Goal: Task Accomplishment & Management: Use online tool/utility

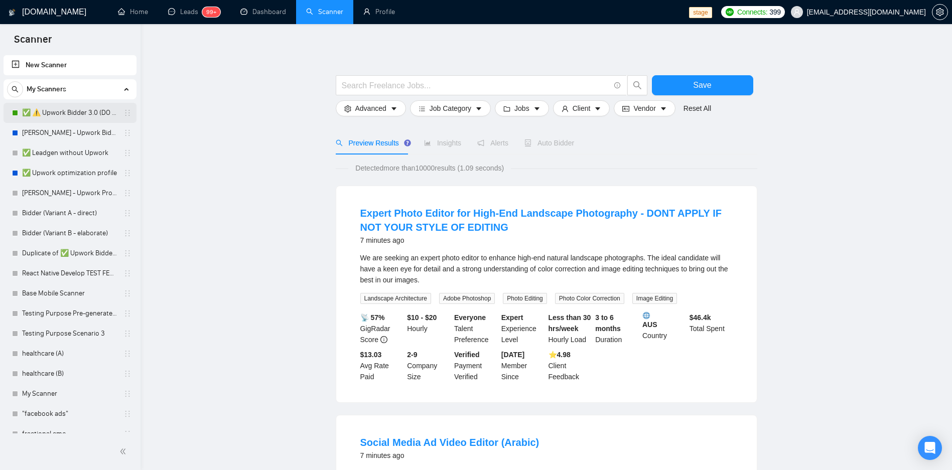
click at [61, 111] on link "✅ ⚠️ Upwork Bidder 3.0 (DO NOT TOUCH)" at bounding box center [69, 113] width 95 height 20
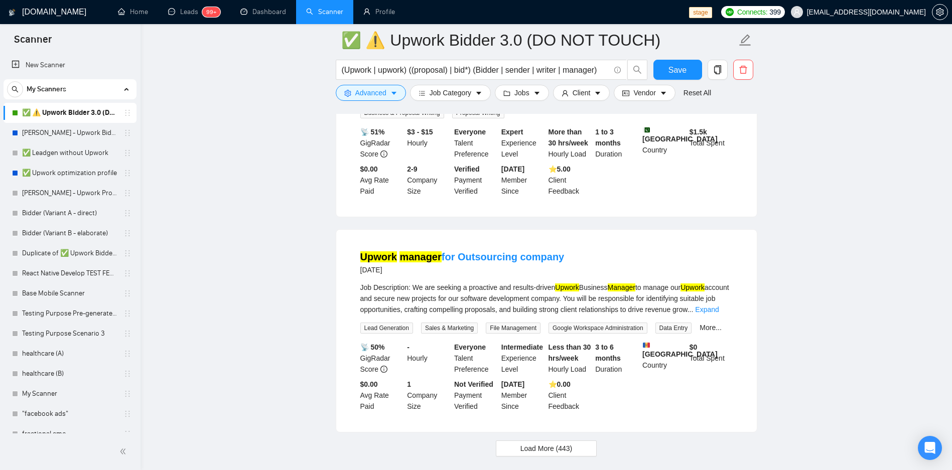
scroll to position [2060, 0]
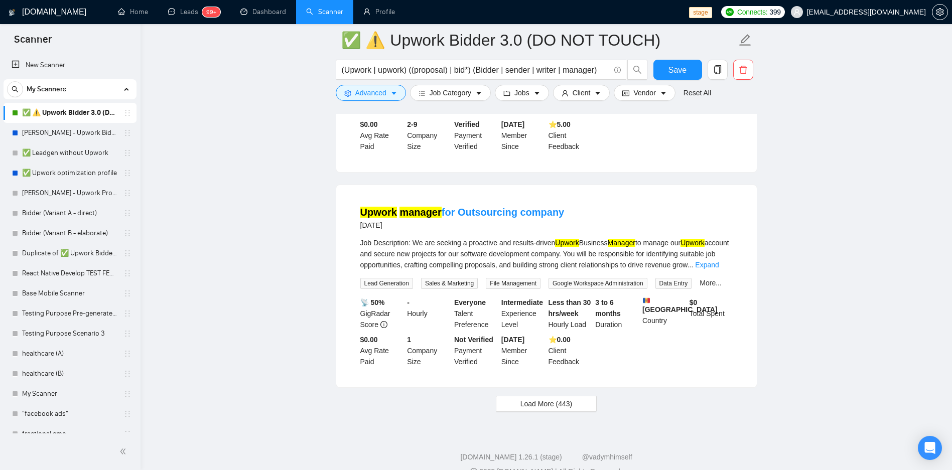
drag, startPoint x: 781, startPoint y: 158, endPoint x: 893, endPoint y: 159, distance: 112.9
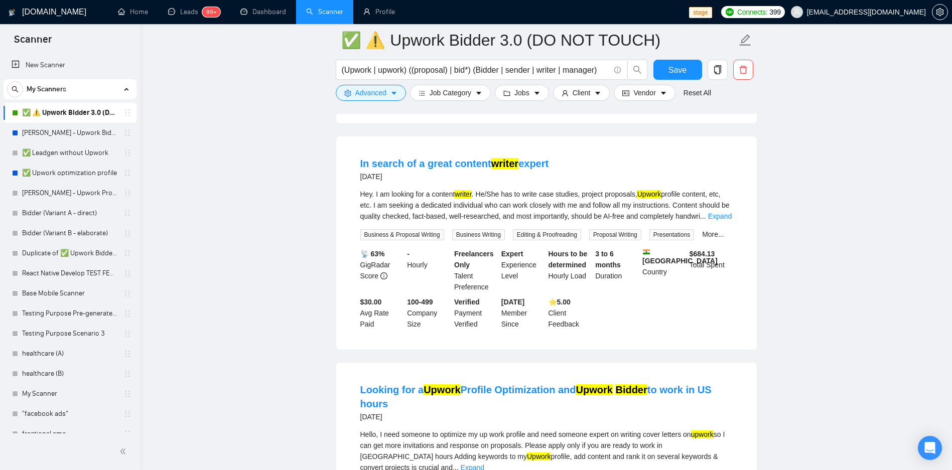
scroll to position [1218, 0]
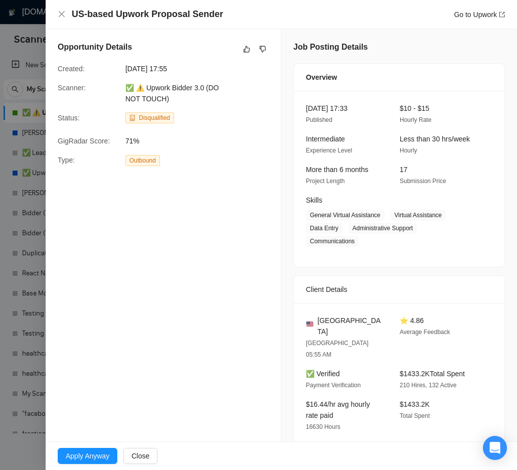
scroll to position [121, 0]
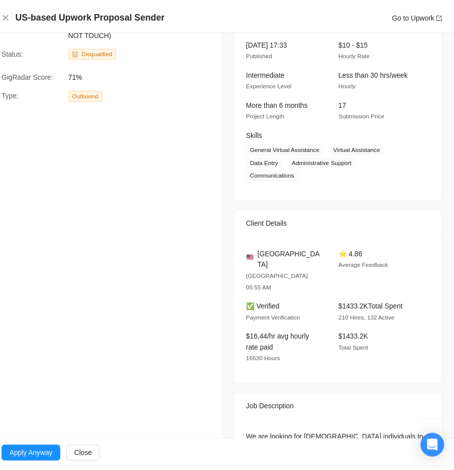
scroll to position [142, 0]
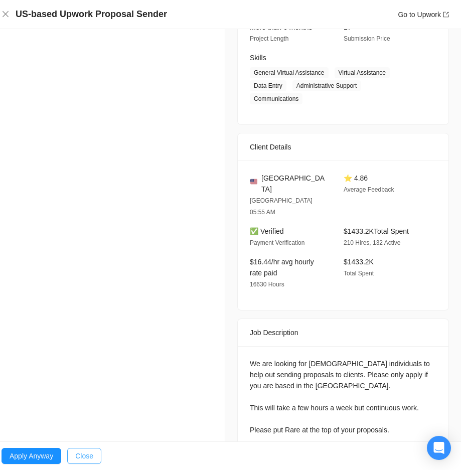
click at [95, 454] on button "Close" at bounding box center [84, 456] width 34 height 16
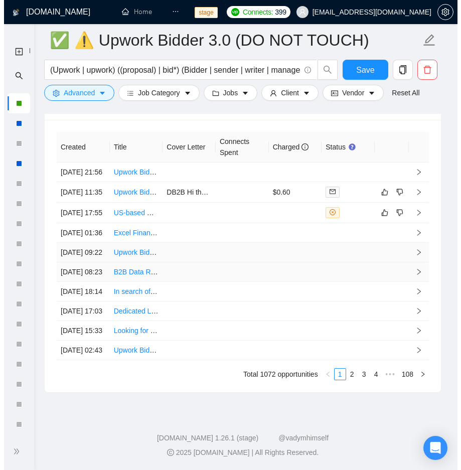
scroll to position [2770, 0]
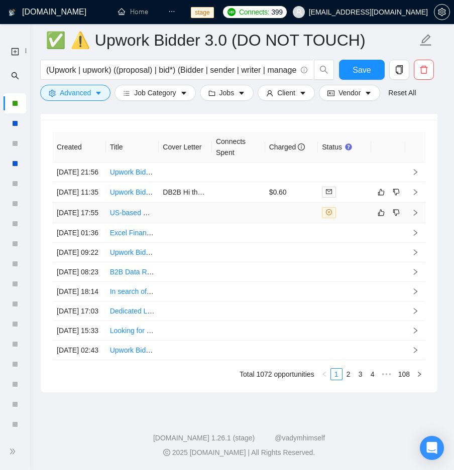
click at [307, 203] on td at bounding box center [291, 213] width 53 height 21
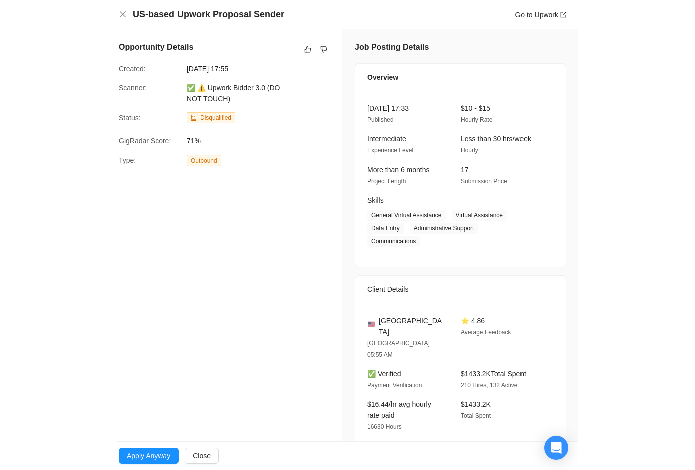
scroll to position [2616, 0]
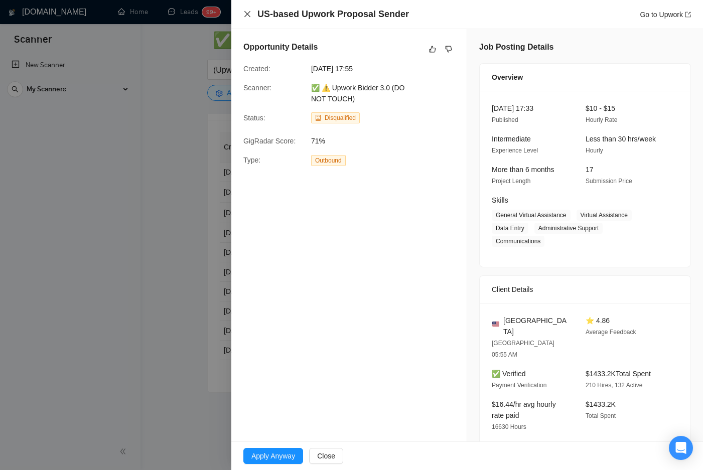
click at [248, 14] on icon "close" at bounding box center [247, 14] width 6 height 6
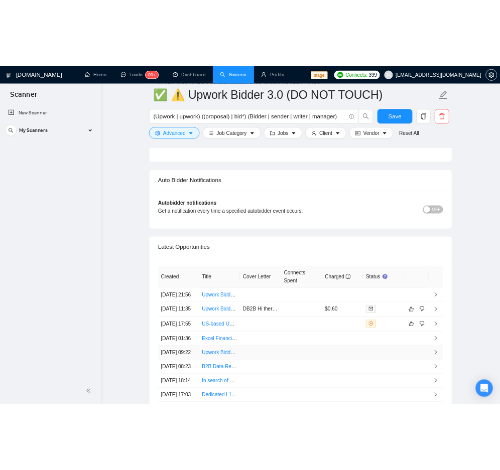
scroll to position [2435, 0]
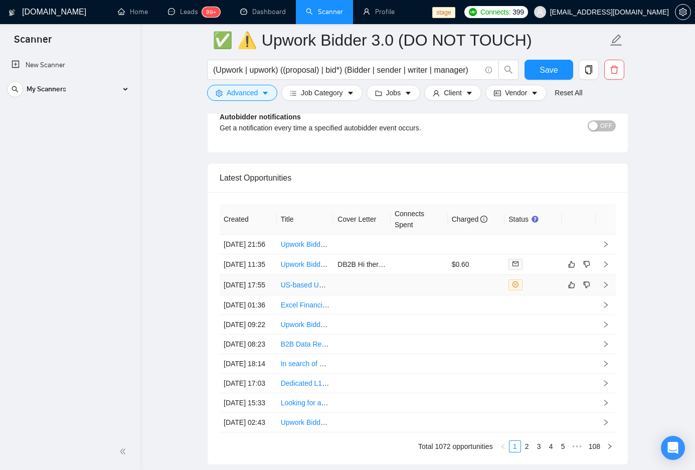
click at [447, 295] on td at bounding box center [419, 285] width 57 height 21
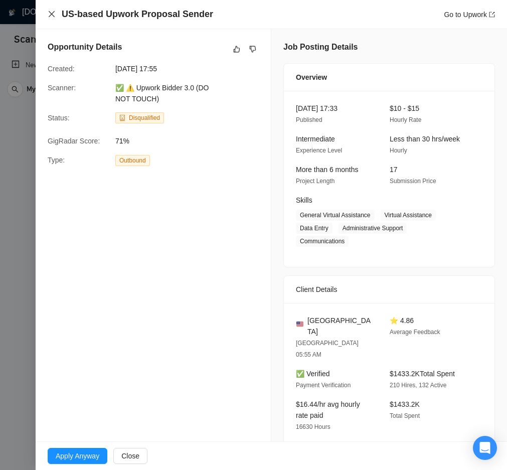
click at [52, 14] on icon "close" at bounding box center [52, 14] width 6 height 6
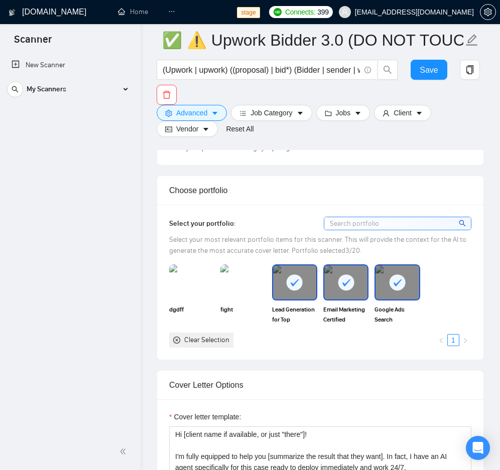
scroll to position [870, 0]
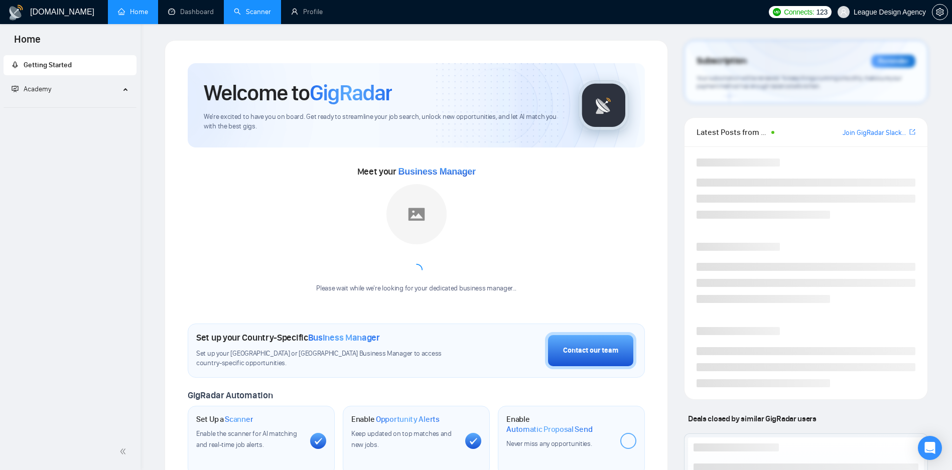
click at [239, 13] on link "Scanner" at bounding box center [252, 12] width 37 height 9
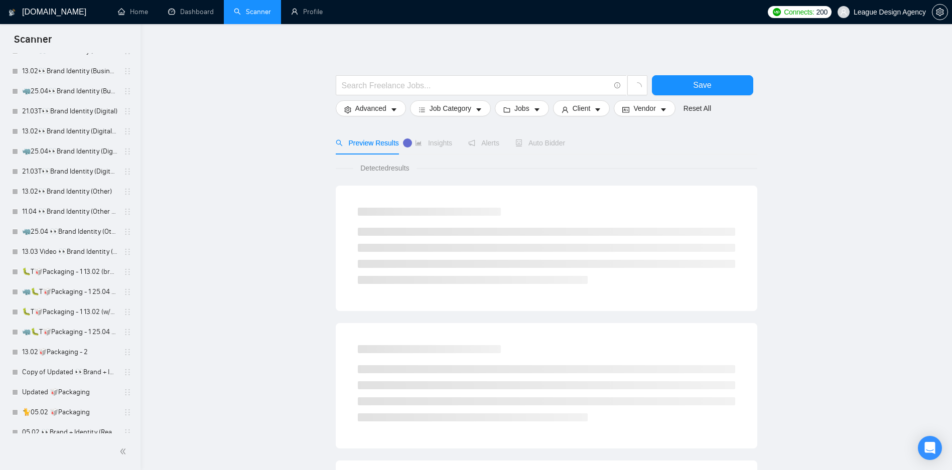
scroll to position [1435, 0]
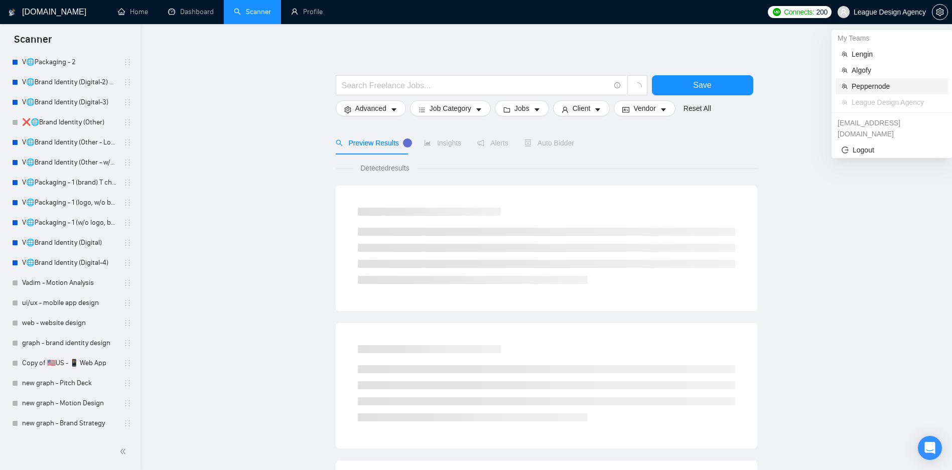
click at [860, 82] on span "Peppernode" at bounding box center [896, 86] width 90 height 11
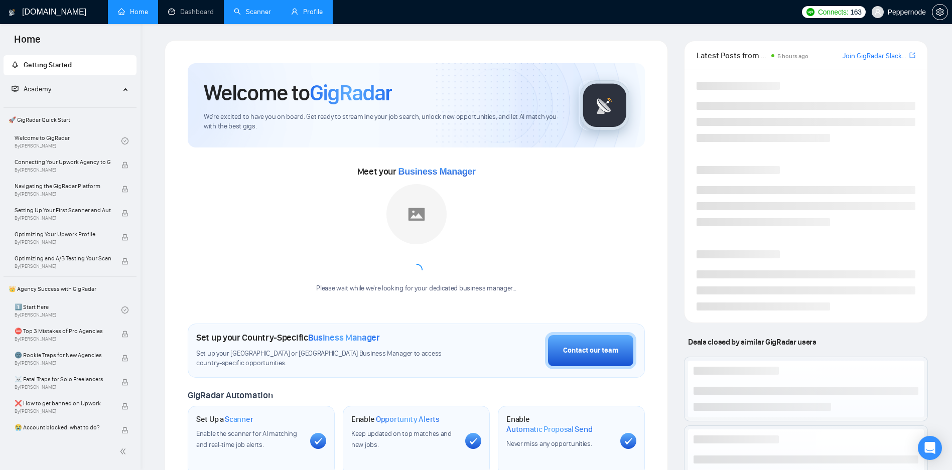
click at [306, 11] on link "Profile" at bounding box center [307, 12] width 32 height 9
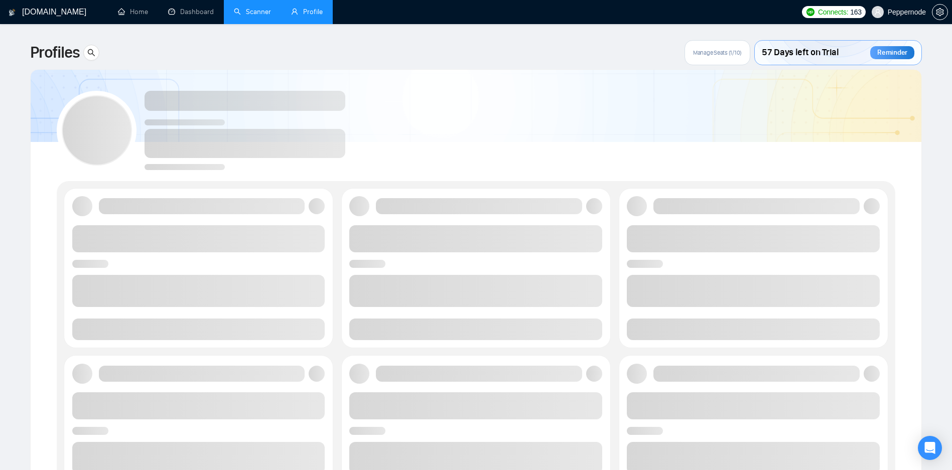
click at [259, 16] on link "Scanner" at bounding box center [252, 12] width 37 height 9
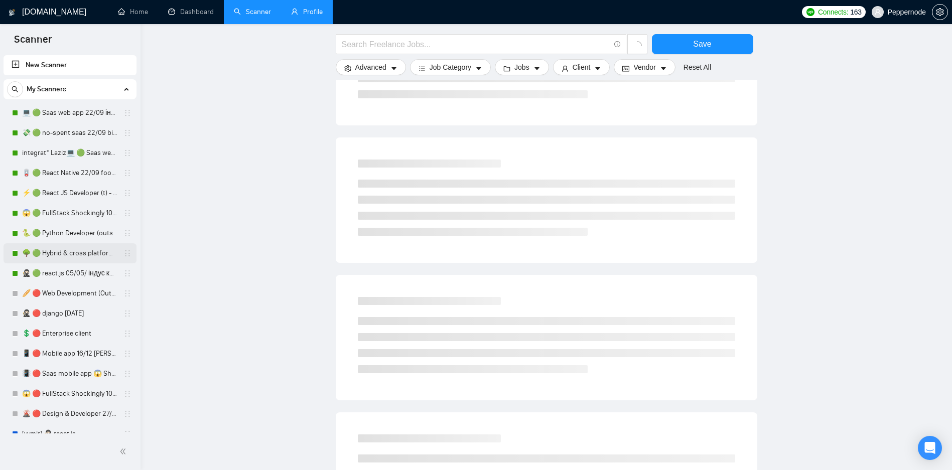
scroll to position [241, 0]
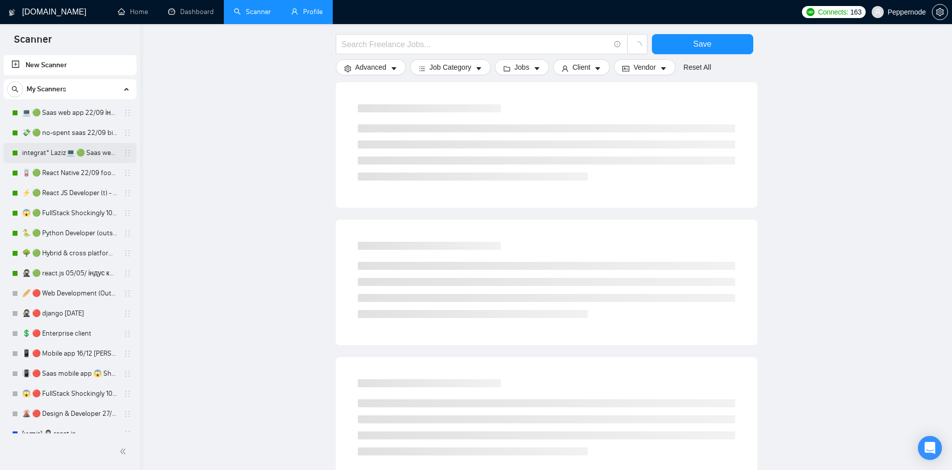
click at [83, 152] on link "integrat* Laziz💻 🟢 Saas web app 3 points 22/09" at bounding box center [69, 153] width 95 height 20
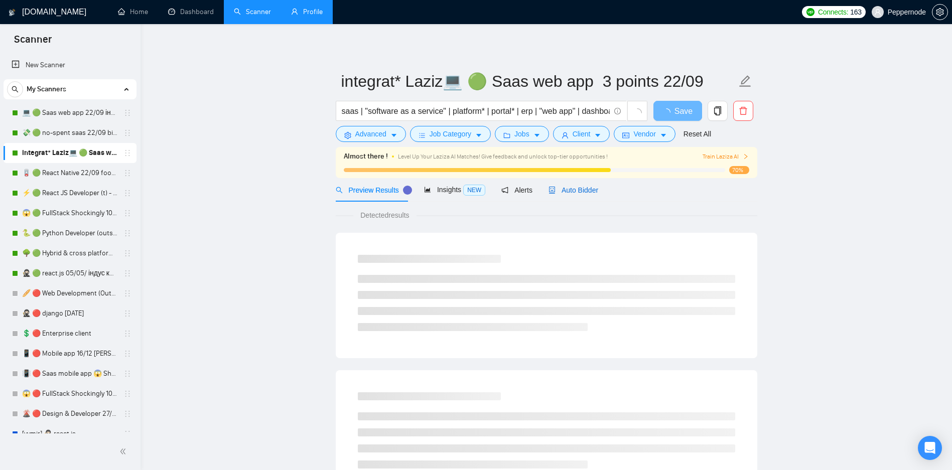
drag, startPoint x: 567, startPoint y: 190, endPoint x: 681, endPoint y: 200, distance: 114.3
click at [566, 190] on span "Auto Bidder" at bounding box center [573, 190] width 50 height 8
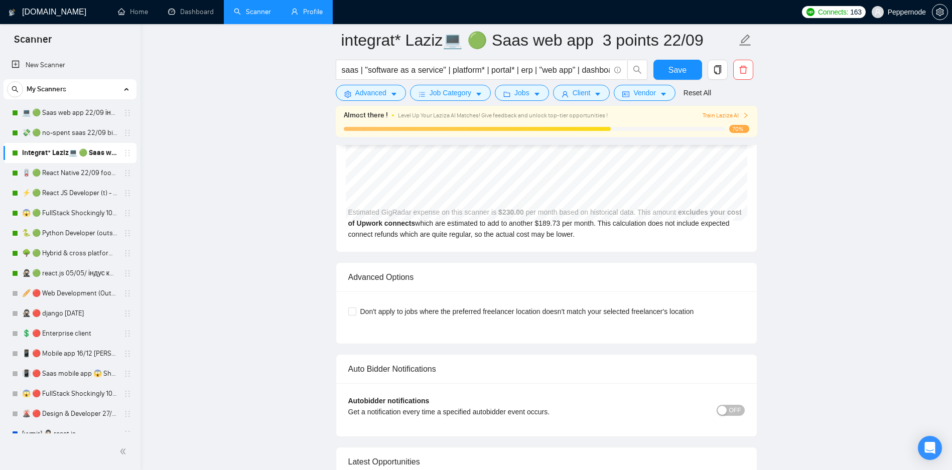
scroll to position [2454, 0]
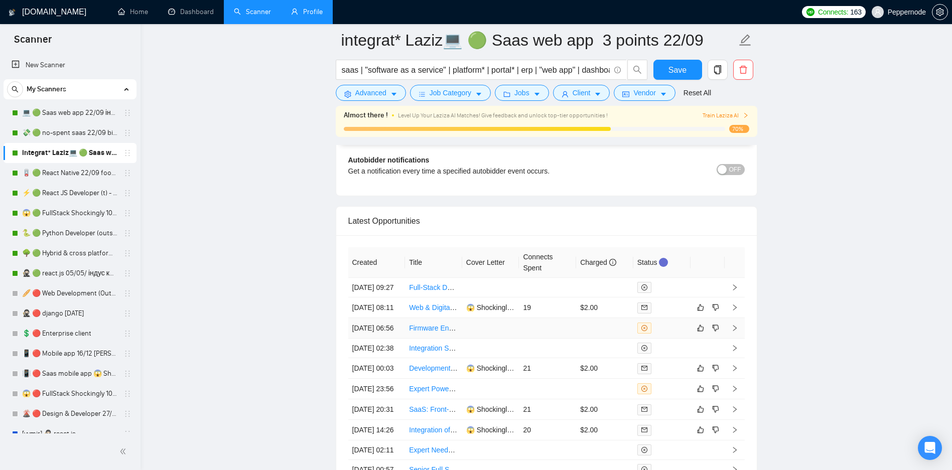
click at [591, 339] on td at bounding box center [604, 328] width 57 height 21
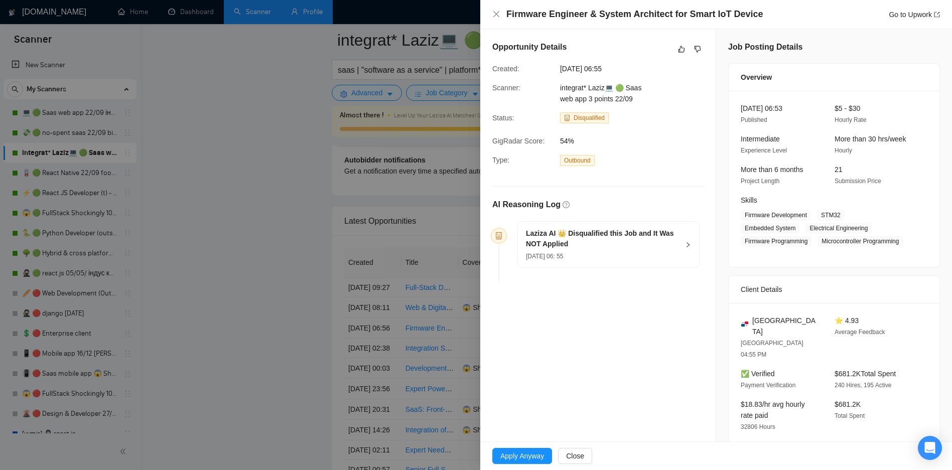
click at [649, 253] on div "[DATE] 06: 55" at bounding box center [602, 255] width 153 height 11
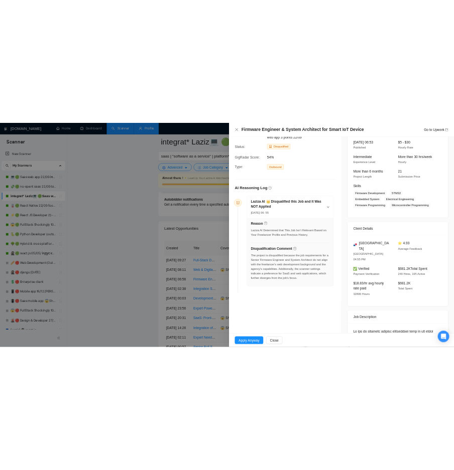
scroll to position [120, 0]
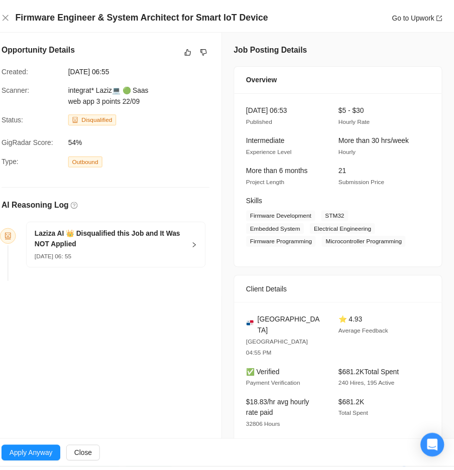
scroll to position [422, 0]
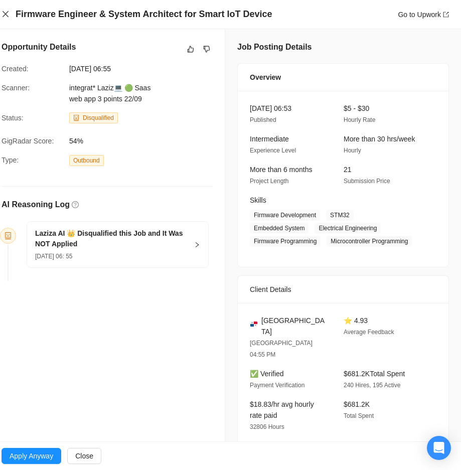
click at [4, 14] on icon "close" at bounding box center [6, 14] width 8 height 8
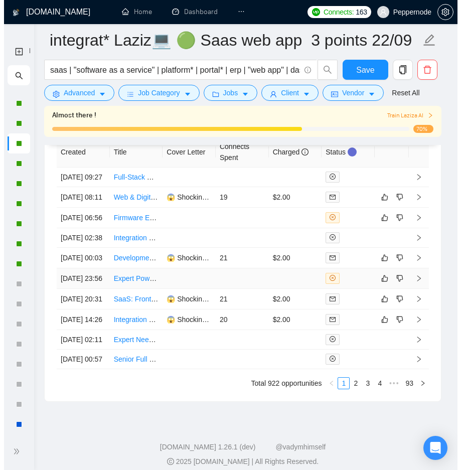
scroll to position [2806, 0]
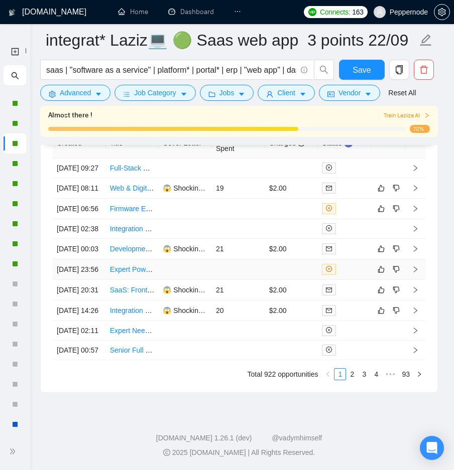
click at [276, 259] on td at bounding box center [291, 269] width 53 height 21
